Goal: Information Seeking & Learning: Check status

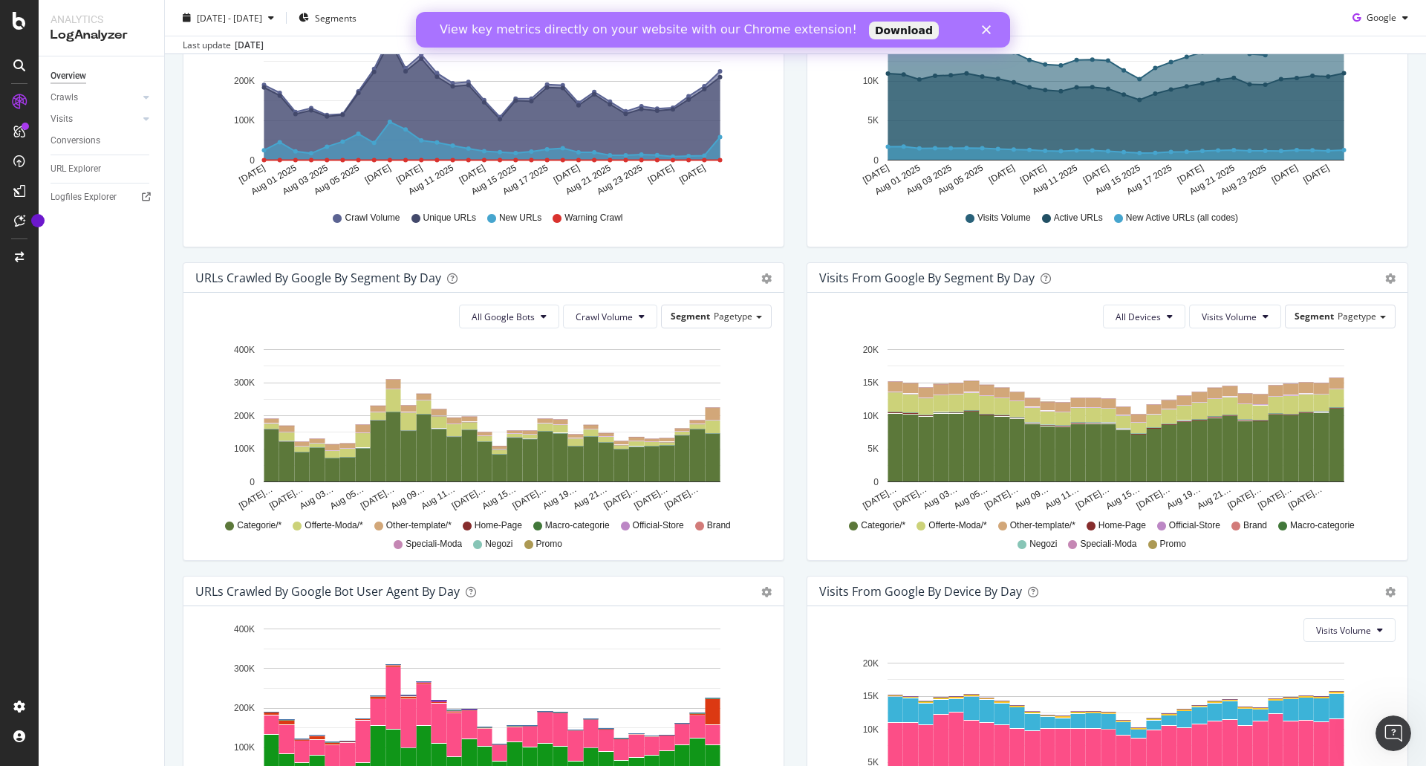
scroll to position [470, 0]
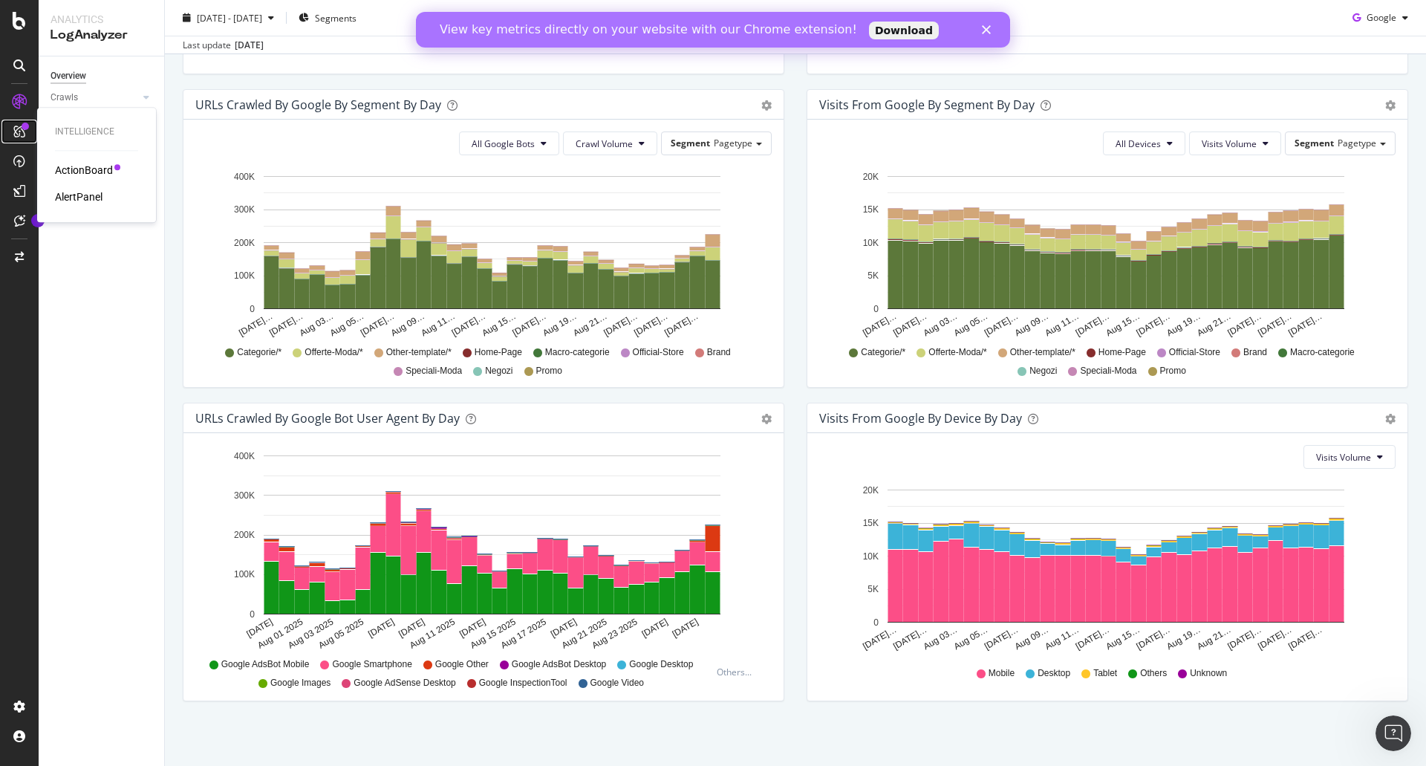
click at [16, 137] on div at bounding box center [19, 132] width 24 height 24
